Goal: Task Accomplishment & Management: Use online tool/utility

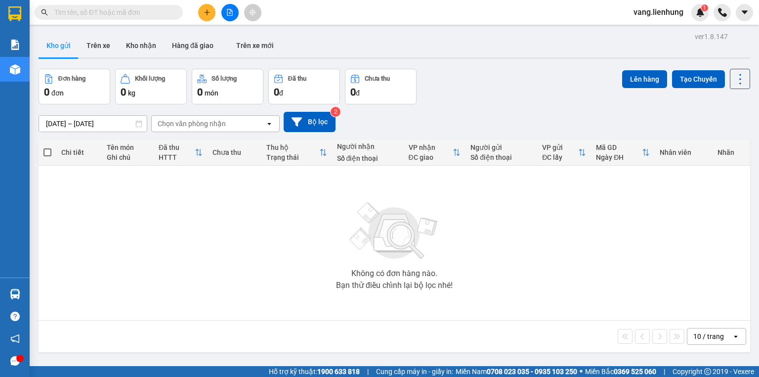
click at [115, 11] on input "text" at bounding box center [112, 12] width 117 height 11
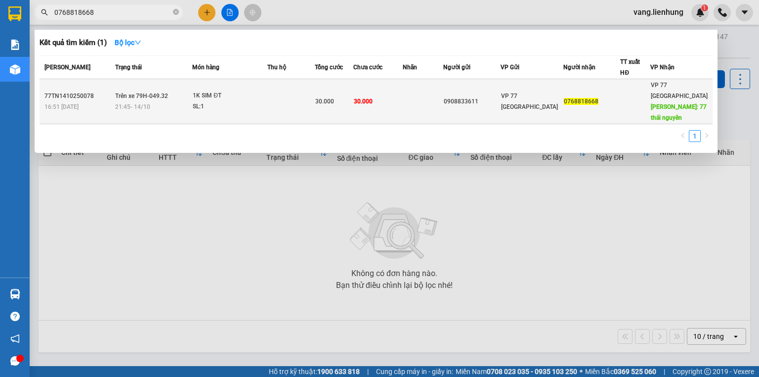
type input "0768818668"
click at [575, 98] on span "0768818668" at bounding box center [581, 101] width 35 height 7
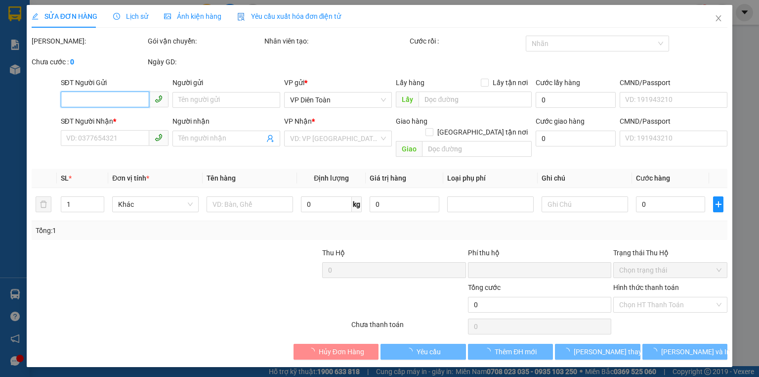
type input "0908833611"
type input "0768818668"
type input "77 thái nguyên"
type input "0"
type input "30.000"
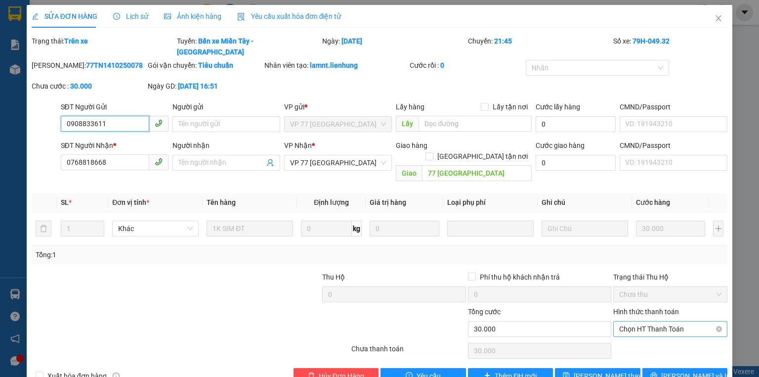
click at [653, 321] on span "Chọn HT Thanh Toán" at bounding box center [670, 328] width 102 height 15
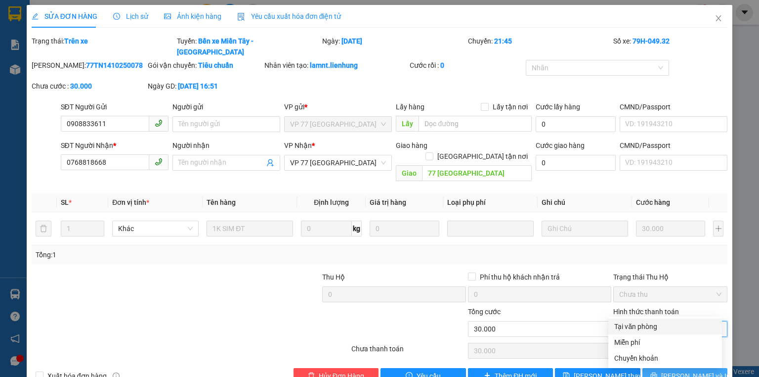
drag, startPoint x: 647, startPoint y: 330, endPoint x: 670, endPoint y: 348, distance: 28.9
click at [646, 330] on div "Tại văn phòng" at bounding box center [665, 326] width 102 height 11
type input "0"
click at [670, 368] on button "Lưu và In" at bounding box center [684, 376] width 85 height 16
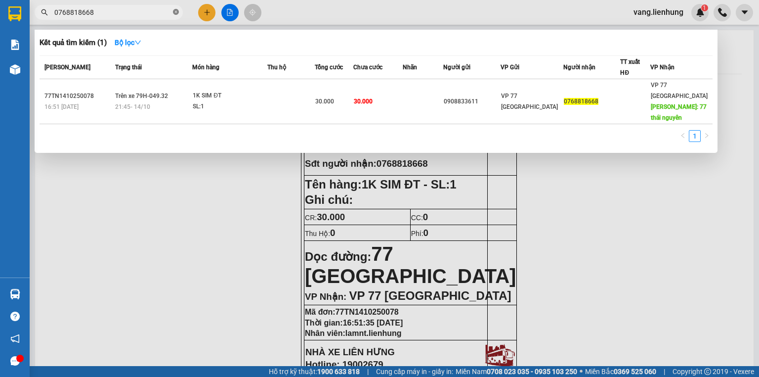
click at [176, 12] on icon "close-circle" at bounding box center [176, 12] width 6 height 6
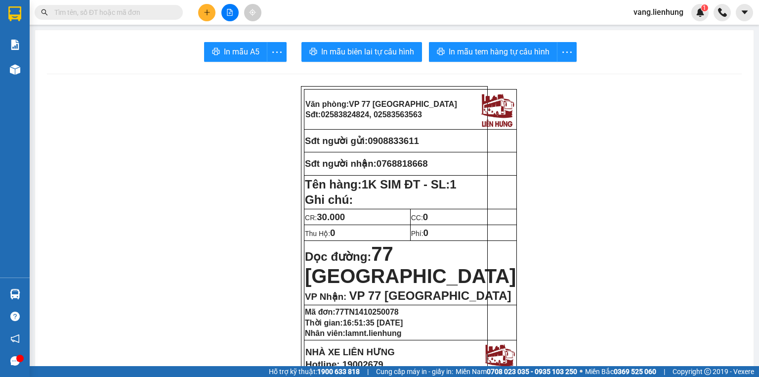
click at [134, 13] on input "text" at bounding box center [112, 12] width 117 height 11
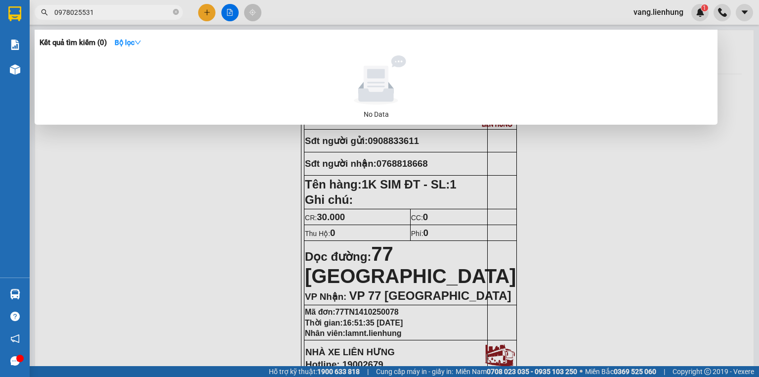
drag, startPoint x: 97, startPoint y: 13, endPoint x: 45, endPoint y: 4, distance: 52.6
click at [45, 4] on div "Kết quả tìm kiếm ( 0 ) Bộ lọc No Data 0978025531" at bounding box center [96, 12] width 193 height 17
type input "0978025531"
click at [175, 11] on icon "close-circle" at bounding box center [176, 12] width 6 height 6
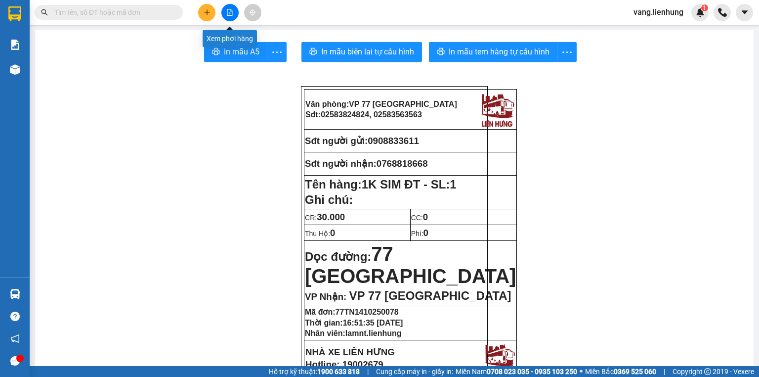
click at [231, 11] on icon "file-add" at bounding box center [229, 12] width 5 height 7
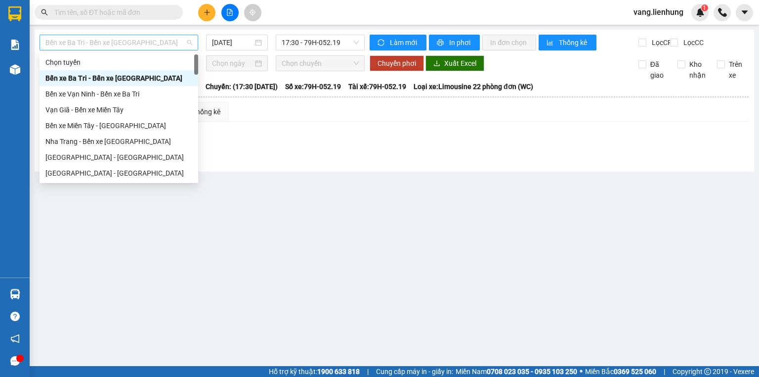
click at [107, 43] on span "Bến xe Ba Tri - Bến xe Vạn Ninh" at bounding box center [118, 42] width 147 height 15
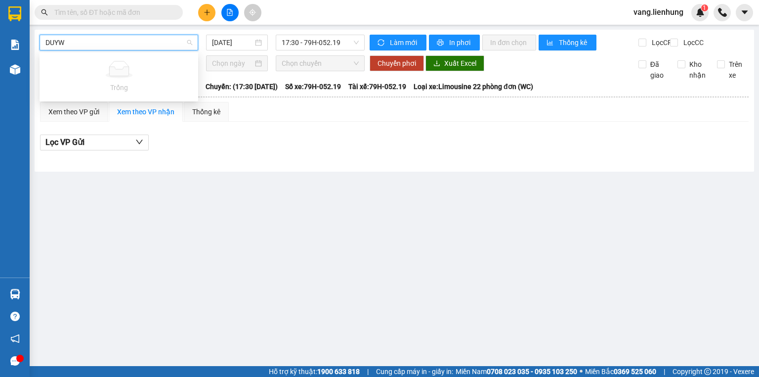
type input "DUY"
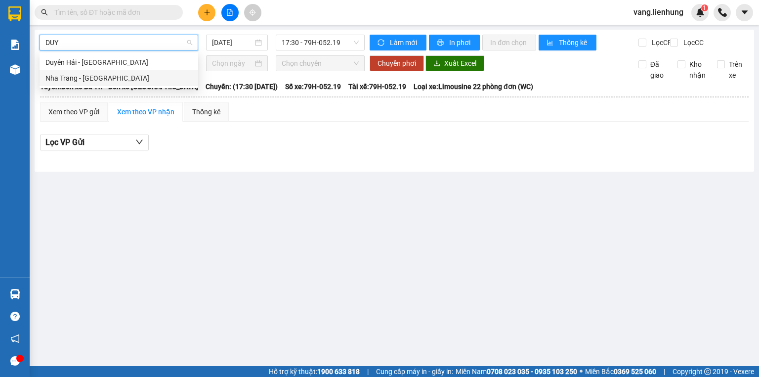
click at [111, 73] on div "Nha Trang - Duyên Hải" at bounding box center [118, 78] width 147 height 11
type input "15/10/2025"
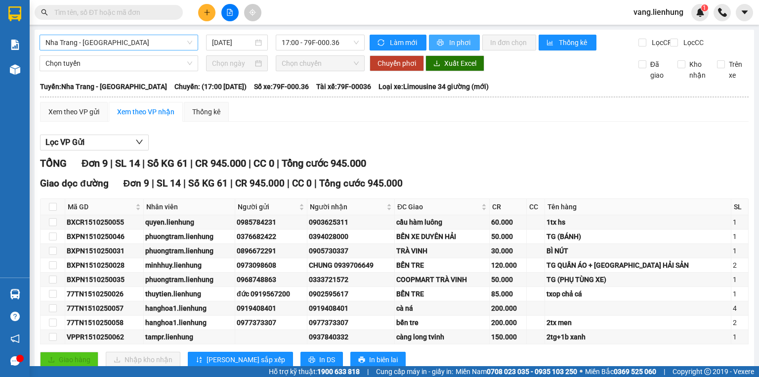
click at [460, 40] on span "In phơi" at bounding box center [460, 42] width 23 height 11
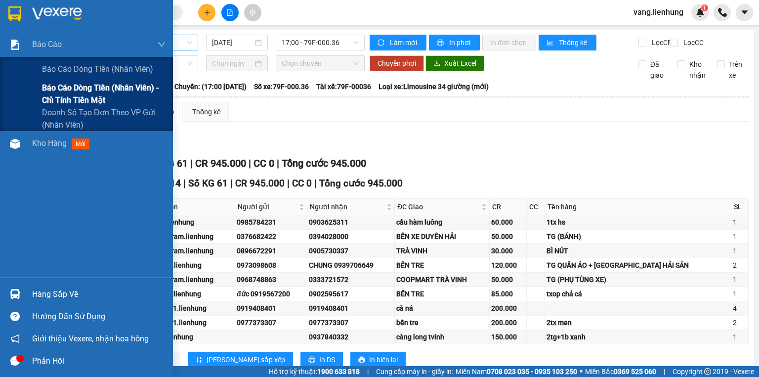
click at [80, 95] on span "Báo cáo dòng tiền (nhân viên) - chỉ tính tiền mặt" at bounding box center [104, 94] width 124 height 25
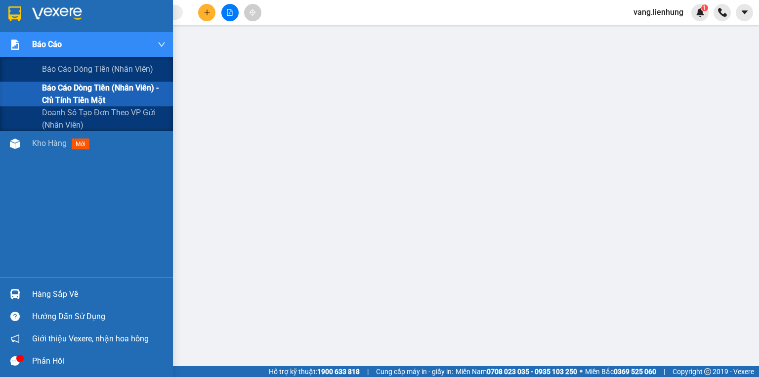
click at [80, 100] on span "Báo cáo dòng tiền (nhân viên) - chỉ tính tiền mặt" at bounding box center [104, 94] width 124 height 25
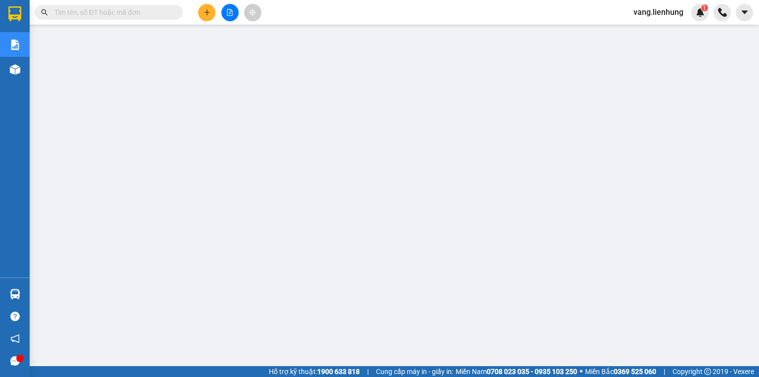
click at [97, 10] on input "text" at bounding box center [112, 12] width 117 height 11
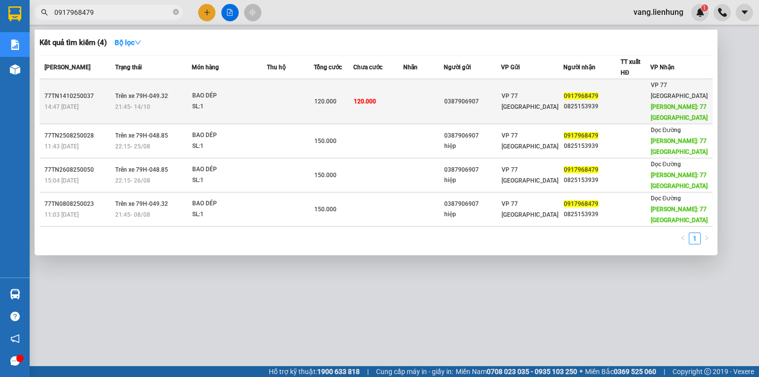
type input "0917968479"
click at [549, 101] on td "VP 77 Thái Nguyên" at bounding box center [532, 101] width 63 height 45
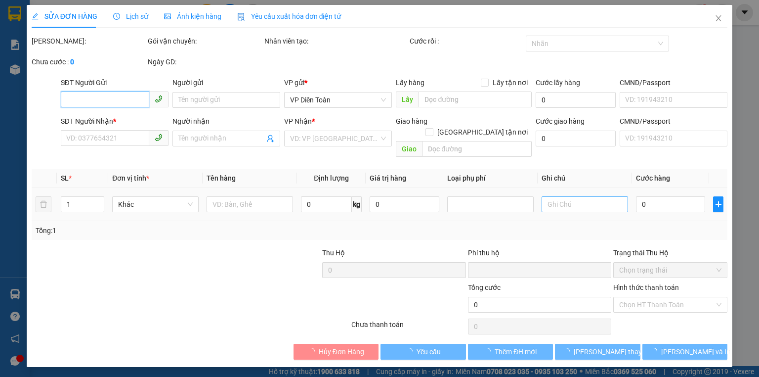
type input "0387906907"
type input "0917968479"
type input "0825153939"
type input "77 THÁI NGUYÊN"
type input "0"
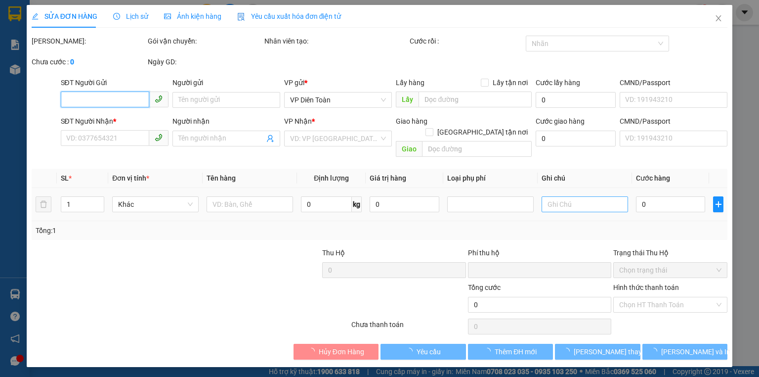
type input "120.000"
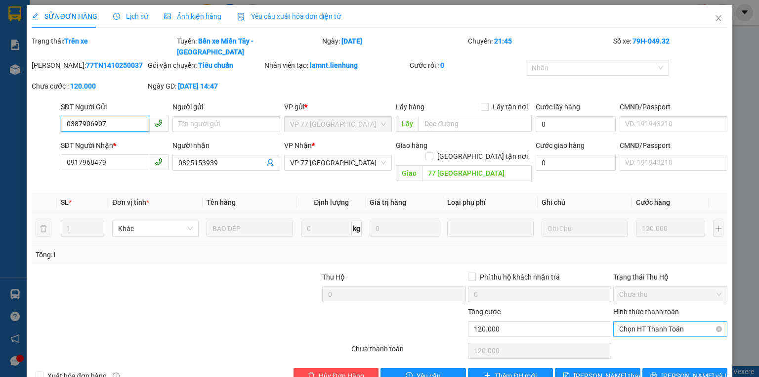
click at [662, 321] on span "Chọn HT Thanh Toán" at bounding box center [670, 328] width 102 height 15
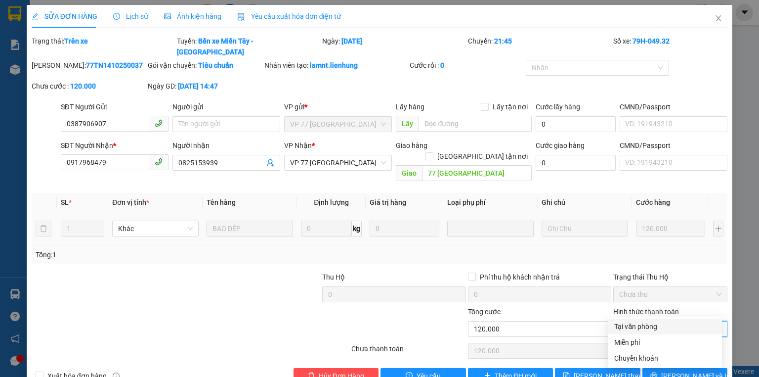
click at [650, 329] on div "Tại văn phòng" at bounding box center [665, 326] width 102 height 11
type input "0"
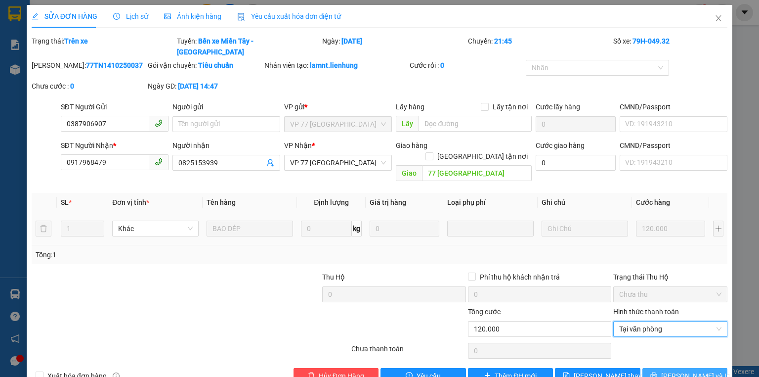
click at [682, 370] on span "Lưu và In" at bounding box center [695, 375] width 69 height 11
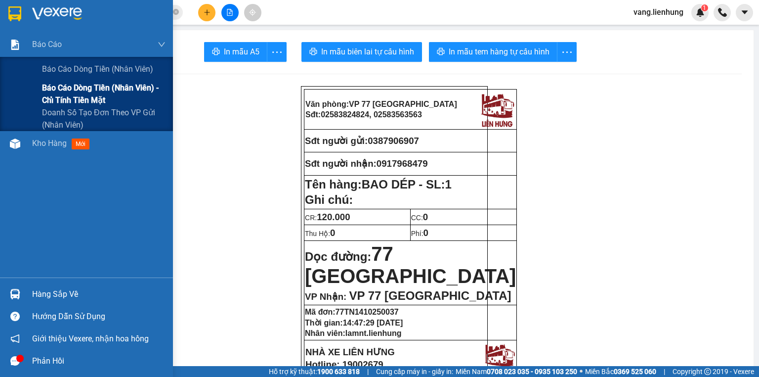
click at [88, 87] on span "Báo cáo dòng tiền (nhân viên) - chỉ tính tiền mặt" at bounding box center [104, 94] width 124 height 25
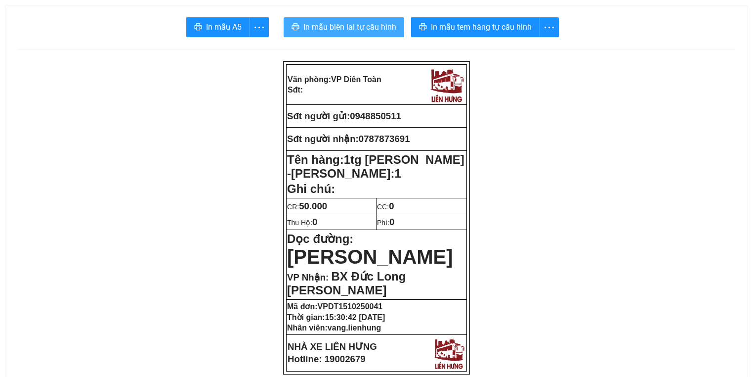
click at [319, 28] on span "In mẫu biên lai tự cấu hình" at bounding box center [349, 27] width 93 height 12
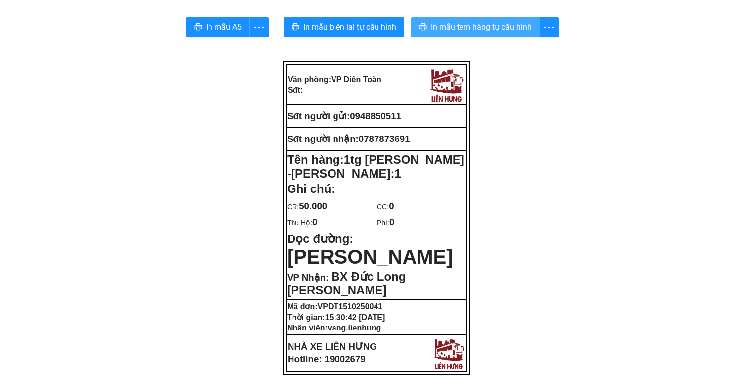
click at [451, 27] on span "In mẫu tem hàng tự cấu hình" at bounding box center [481, 27] width 101 height 12
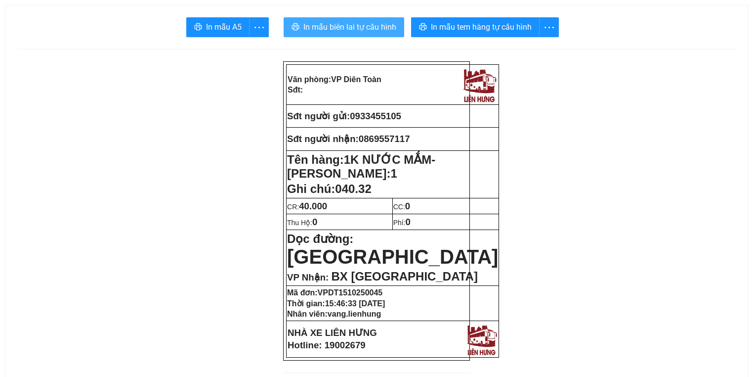
click at [345, 28] on span "In mẫu biên lai tự cấu hình" at bounding box center [349, 27] width 93 height 12
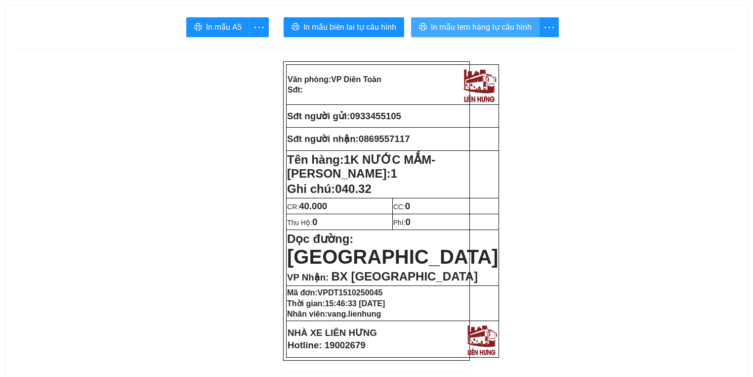
click at [480, 29] on span "In mẫu tem hàng tự cấu hình" at bounding box center [481, 27] width 101 height 12
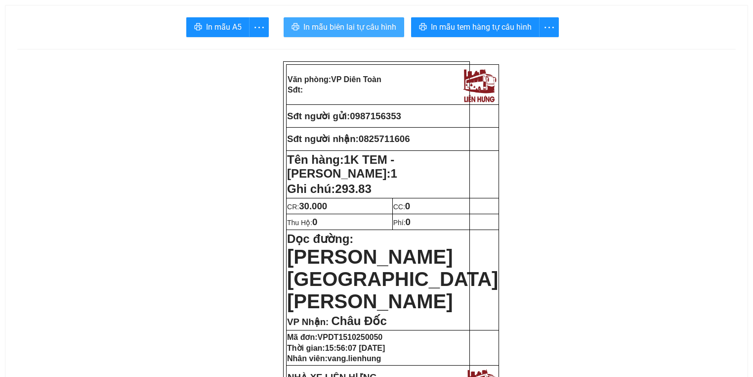
click at [354, 26] on span "In mẫu biên lai tự cấu hình" at bounding box center [349, 27] width 93 height 12
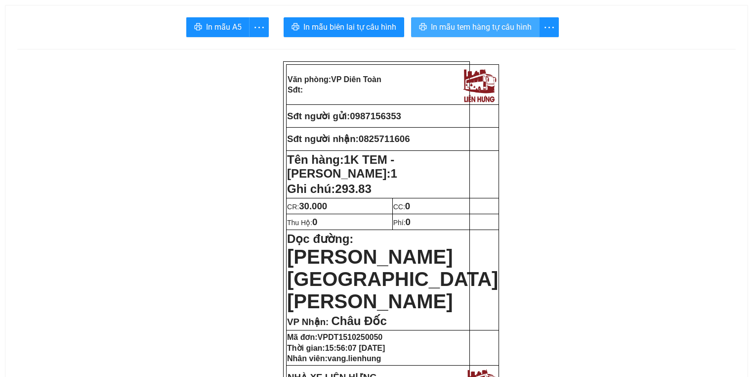
click at [465, 28] on span "In mẫu tem hàng tự cấu hình" at bounding box center [481, 27] width 101 height 12
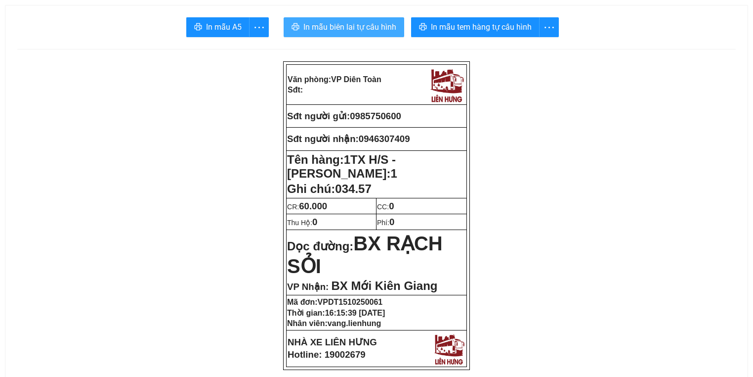
click at [362, 28] on span "In mẫu biên lai tự cấu hình" at bounding box center [349, 27] width 93 height 12
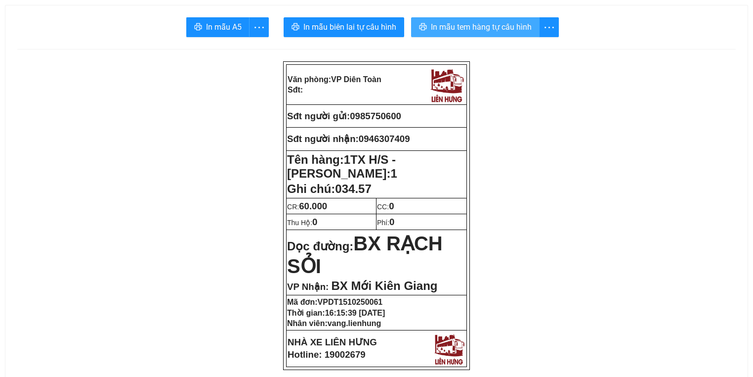
click at [460, 30] on span "In mẫu tem hàng tự cấu hình" at bounding box center [481, 27] width 101 height 12
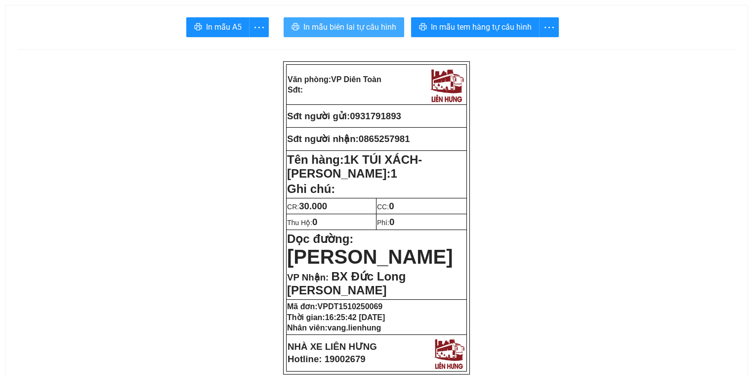
click at [348, 29] on span "In mẫu biên lai tự cấu hình" at bounding box center [349, 27] width 93 height 12
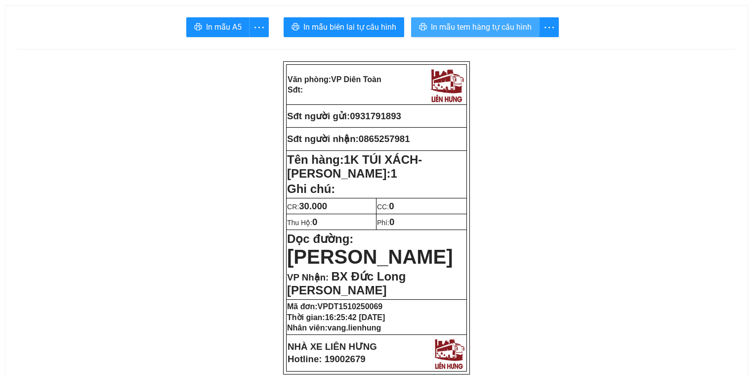
click at [459, 31] on span "In mẫu tem hàng tự cấu hình" at bounding box center [481, 27] width 101 height 12
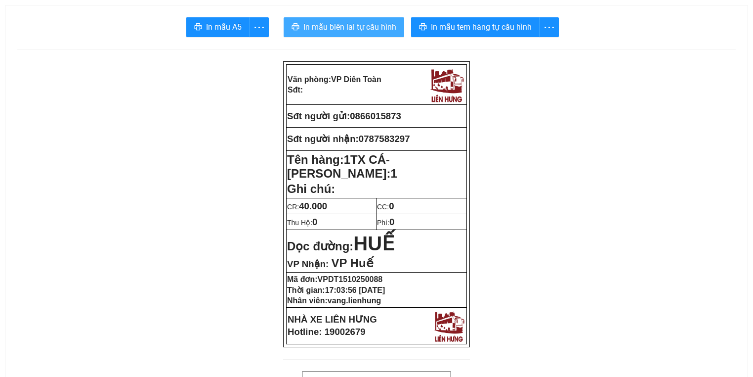
click at [320, 28] on span "In mẫu biên lai tự cấu hình" at bounding box center [349, 27] width 93 height 12
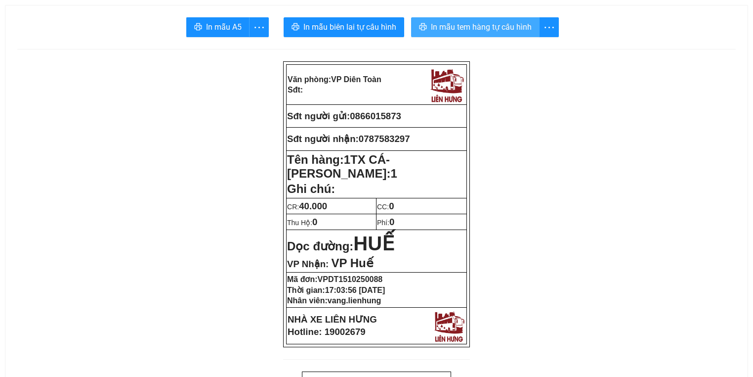
click at [434, 28] on span "In mẫu tem hàng tự cấu hình" at bounding box center [481, 27] width 101 height 12
click at [466, 28] on span "In mẫu tem hàng tự cấu hình" at bounding box center [481, 27] width 101 height 12
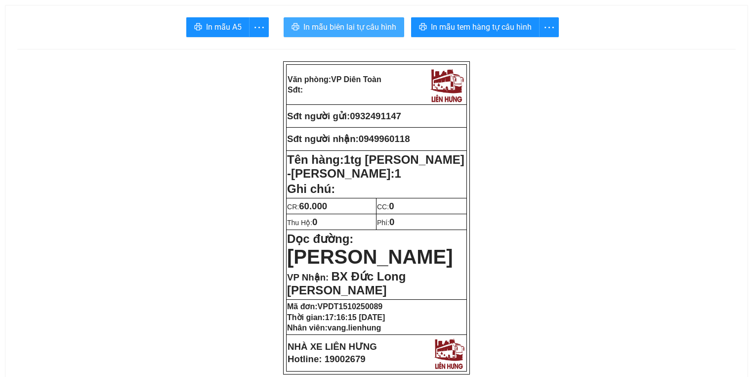
click at [349, 31] on span "In mẫu biên lai tự cấu hình" at bounding box center [349, 27] width 93 height 12
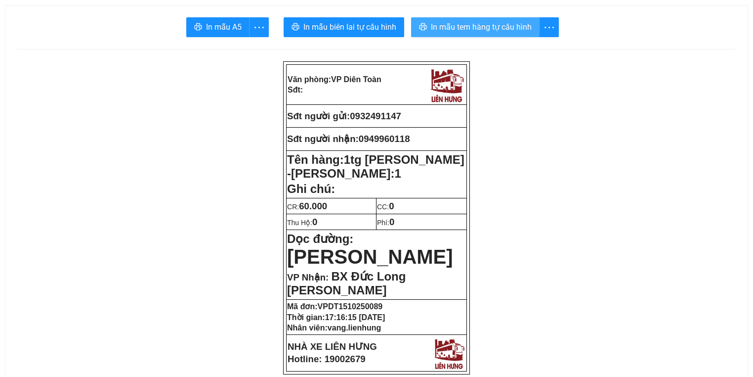
click at [465, 29] on span "In mẫu tem hàng tự cấu hình" at bounding box center [481, 27] width 101 height 12
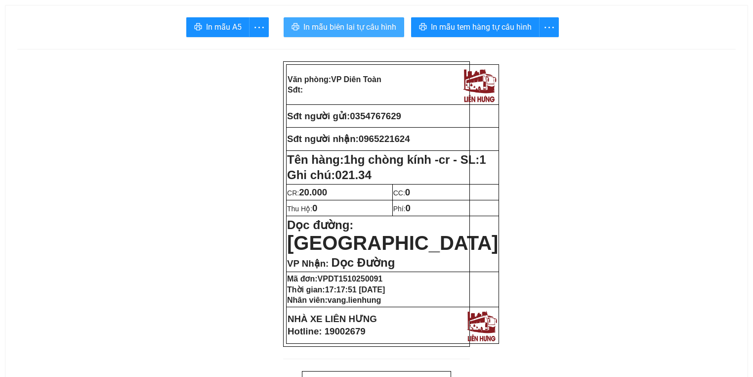
click at [336, 28] on span "In mẫu biên lai tự cấu hình" at bounding box center [349, 27] width 93 height 12
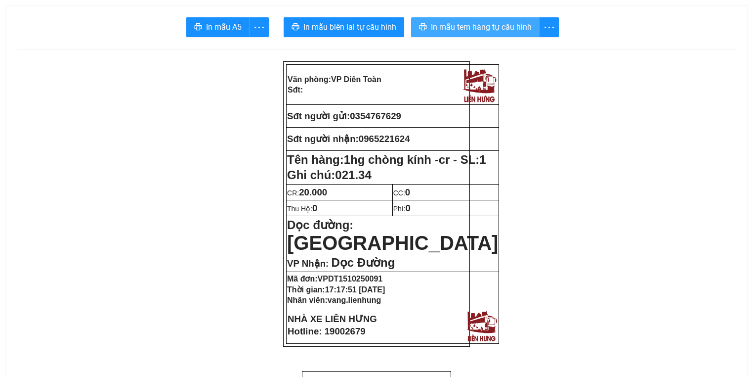
click at [488, 28] on span "In mẫu tem hàng tự cấu hình" at bounding box center [481, 27] width 101 height 12
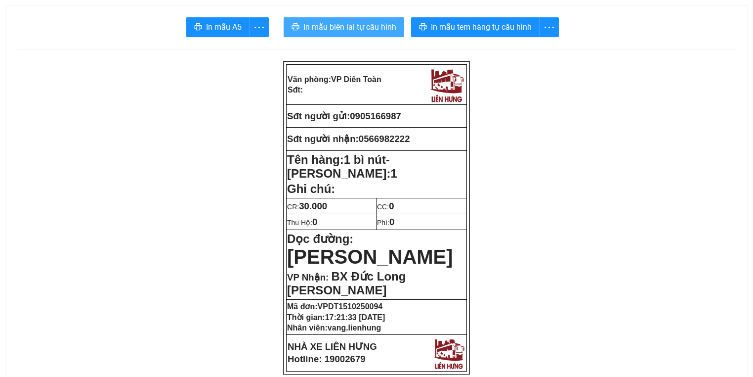
click at [318, 22] on span "In mẫu biên lai tự cấu hình" at bounding box center [349, 27] width 93 height 12
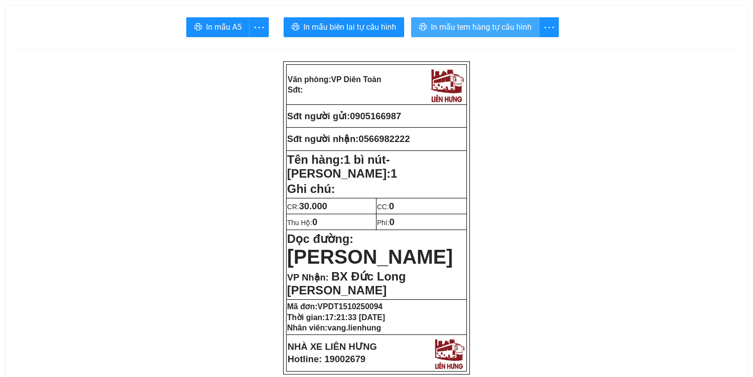
click at [482, 32] on span "In mẫu tem hàng tự cấu hình" at bounding box center [481, 27] width 101 height 12
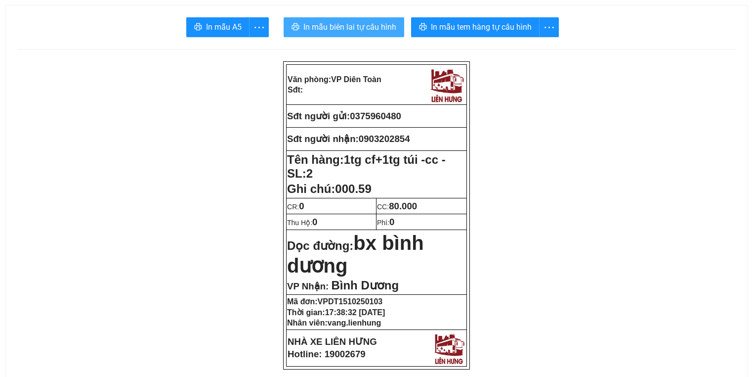
click at [346, 27] on span "In mẫu biên lai tự cấu hình" at bounding box center [349, 27] width 93 height 12
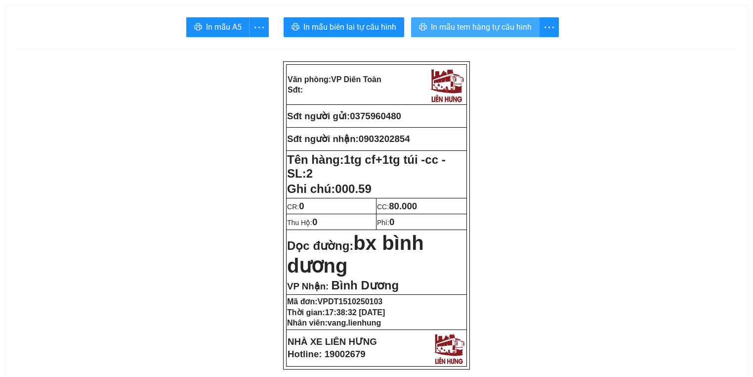
click at [436, 23] on span "In mẫu tem hàng tự cấu hình" at bounding box center [481, 27] width 101 height 12
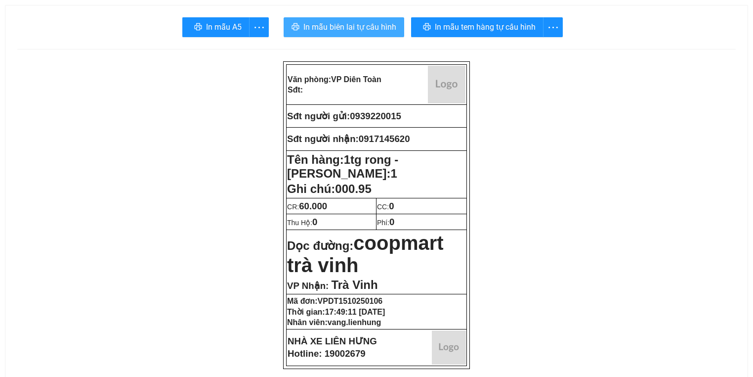
click at [320, 26] on span "In mẫu biên lai tự cấu hình" at bounding box center [349, 27] width 93 height 12
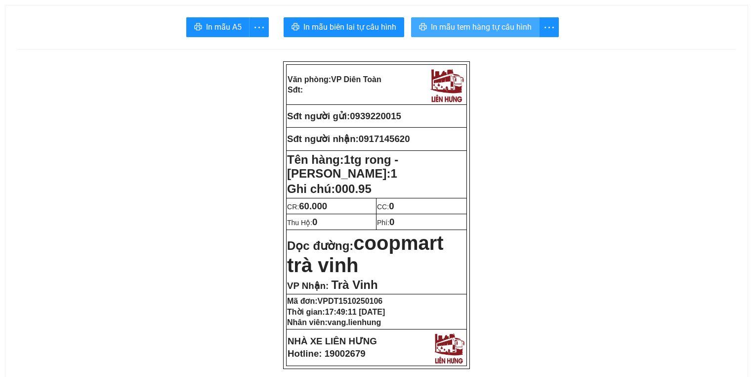
click at [461, 24] on span "In mẫu tem hàng tự cấu hình" at bounding box center [481, 27] width 101 height 12
